Goal: Information Seeking & Learning: Learn about a topic

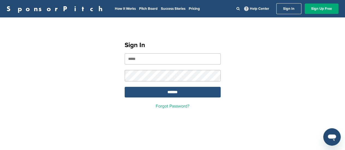
type input "**********"
click at [175, 89] on input "*******" at bounding box center [173, 92] width 96 height 11
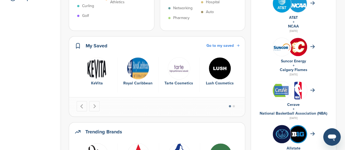
scroll to position [138, 0]
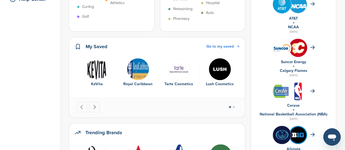
click at [96, 108] on icon "Next slide" at bounding box center [94, 107] width 5 height 5
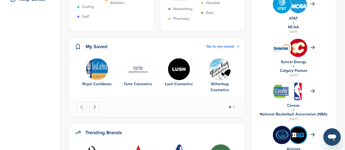
click at [96, 108] on icon "Next slide" at bounding box center [94, 107] width 5 height 5
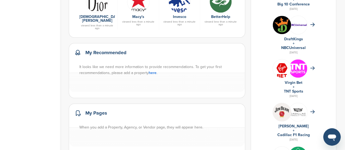
scroll to position [292, 0]
click at [154, 70] on link "here" at bounding box center [153, 72] width 8 height 5
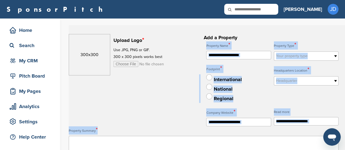
drag, startPoint x: 0, startPoint y: 0, endPoint x: 179, endPoint y: 64, distance: 190.0
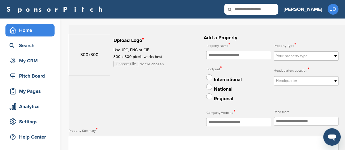
click at [20, 28] on div "Home" at bounding box center [31, 30] width 46 height 10
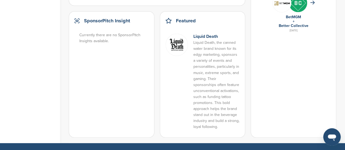
scroll to position [445, 0]
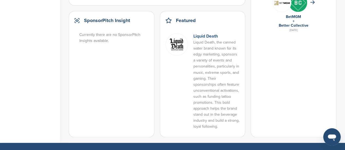
click at [199, 34] on link "Liquid Death" at bounding box center [205, 36] width 25 height 5
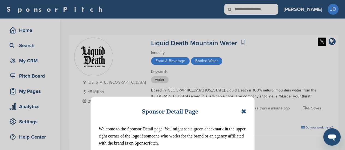
click at [246, 111] on icon at bounding box center [243, 111] width 5 height 7
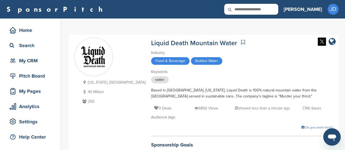
click at [274, 66] on div "Liquid Death Mountain Water Industry Food & Beverage Bottled Water Keywords wat…" at bounding box center [242, 95] width 182 height 114
click at [20, 11] on link "SponsorPitch" at bounding box center [57, 9] width 100 height 7
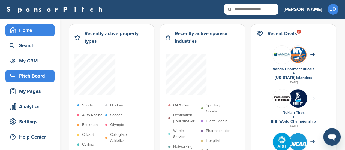
click at [26, 76] on div "Pitch Board" at bounding box center [31, 76] width 46 height 10
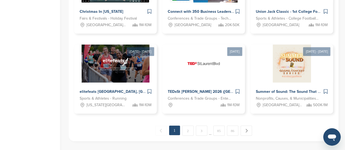
scroll to position [391, 0]
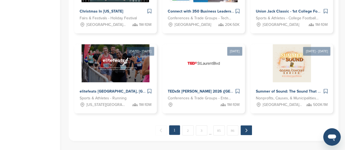
click at [243, 134] on link "Next →" at bounding box center [246, 131] width 11 height 10
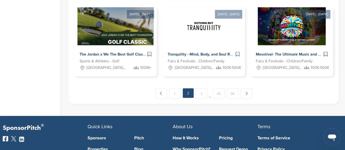
scroll to position [430, 0]
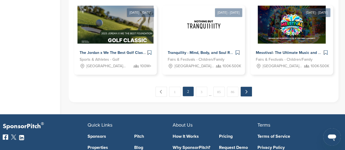
click at [247, 93] on link "Next →" at bounding box center [246, 92] width 11 height 10
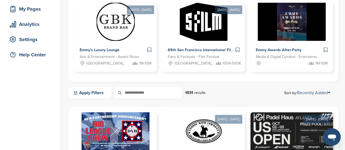
scroll to position [0, 0]
